Goal: Download file/media

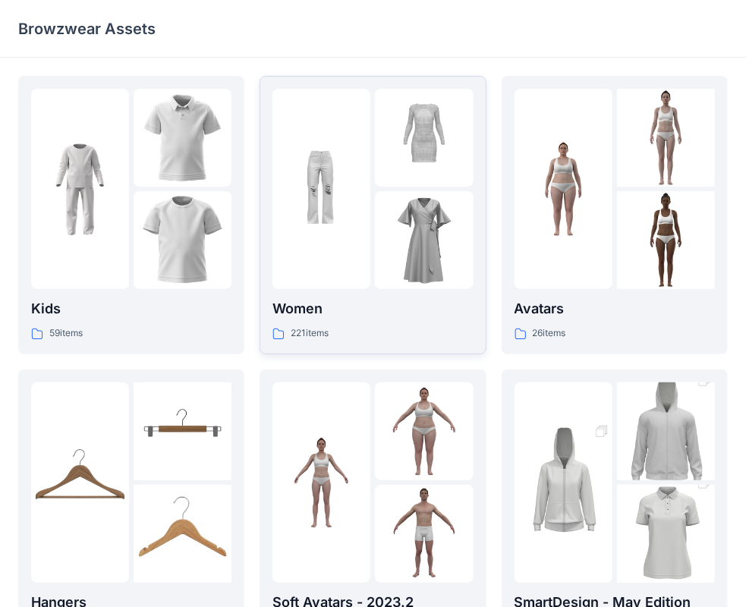
click at [391, 320] on div "Women 221 items" at bounding box center [372, 319] width 200 height 43
click at [350, 309] on p "Women" at bounding box center [372, 308] width 200 height 21
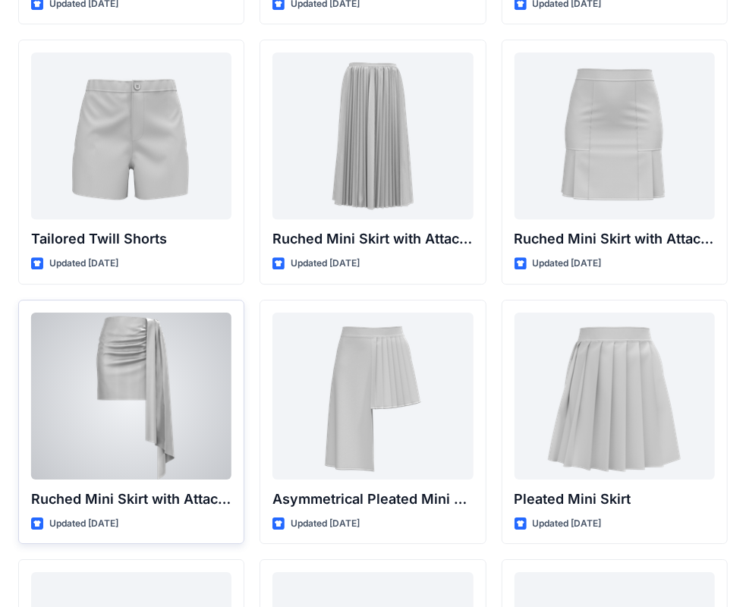
scroll to position [3857, 0]
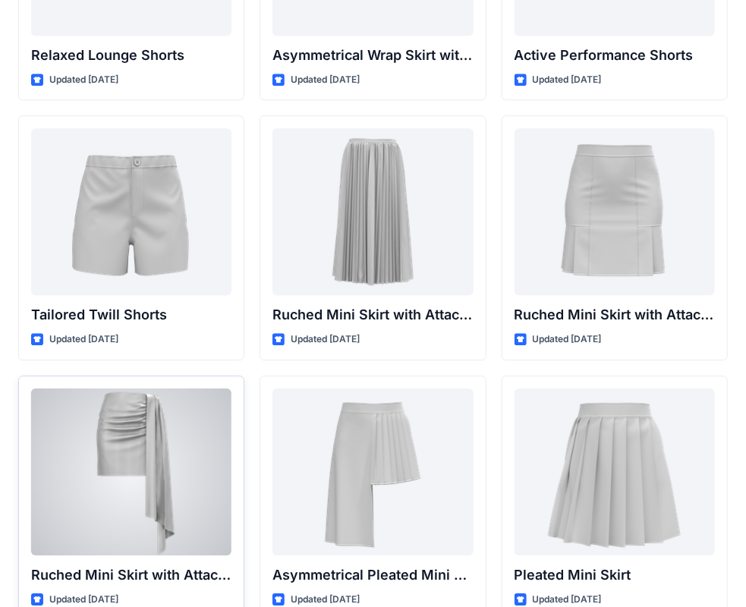
click at [152, 434] on div at bounding box center [131, 471] width 200 height 167
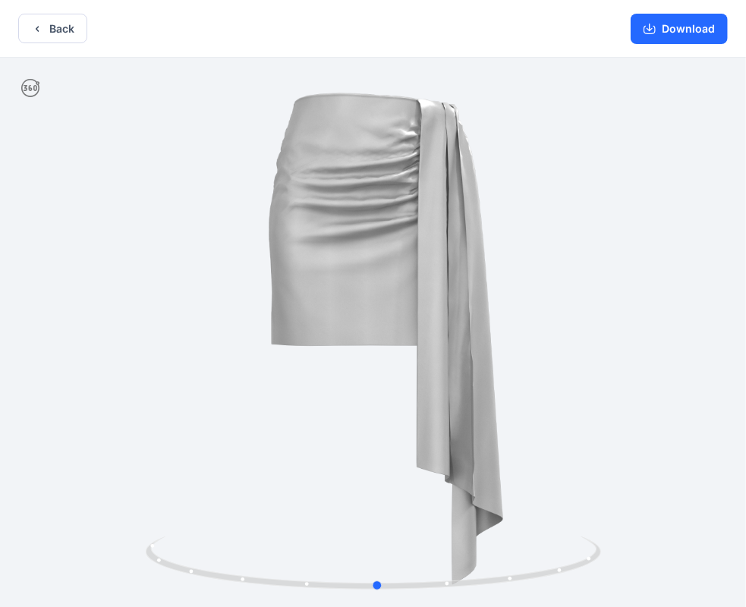
drag, startPoint x: 594, startPoint y: 322, endPoint x: 607, endPoint y: 317, distance: 13.7
click at [601, 320] on div at bounding box center [373, 334] width 746 height 552
click at [609, 316] on div at bounding box center [373, 334] width 746 height 552
drag, startPoint x: 609, startPoint y: 319, endPoint x: 611, endPoint y: 369, distance: 50.1
click at [611, 369] on div at bounding box center [373, 334] width 746 height 552
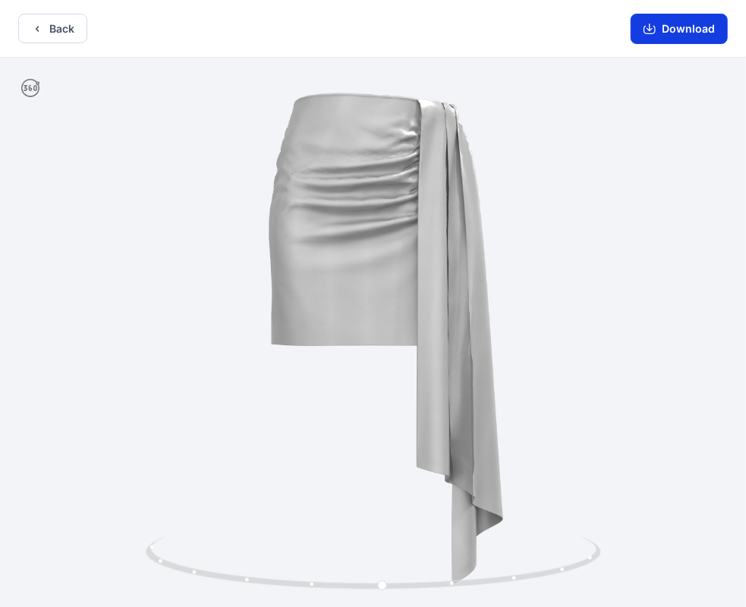
click at [689, 24] on button "Download" at bounding box center [678, 29] width 97 height 30
